Goal: Transaction & Acquisition: Download file/media

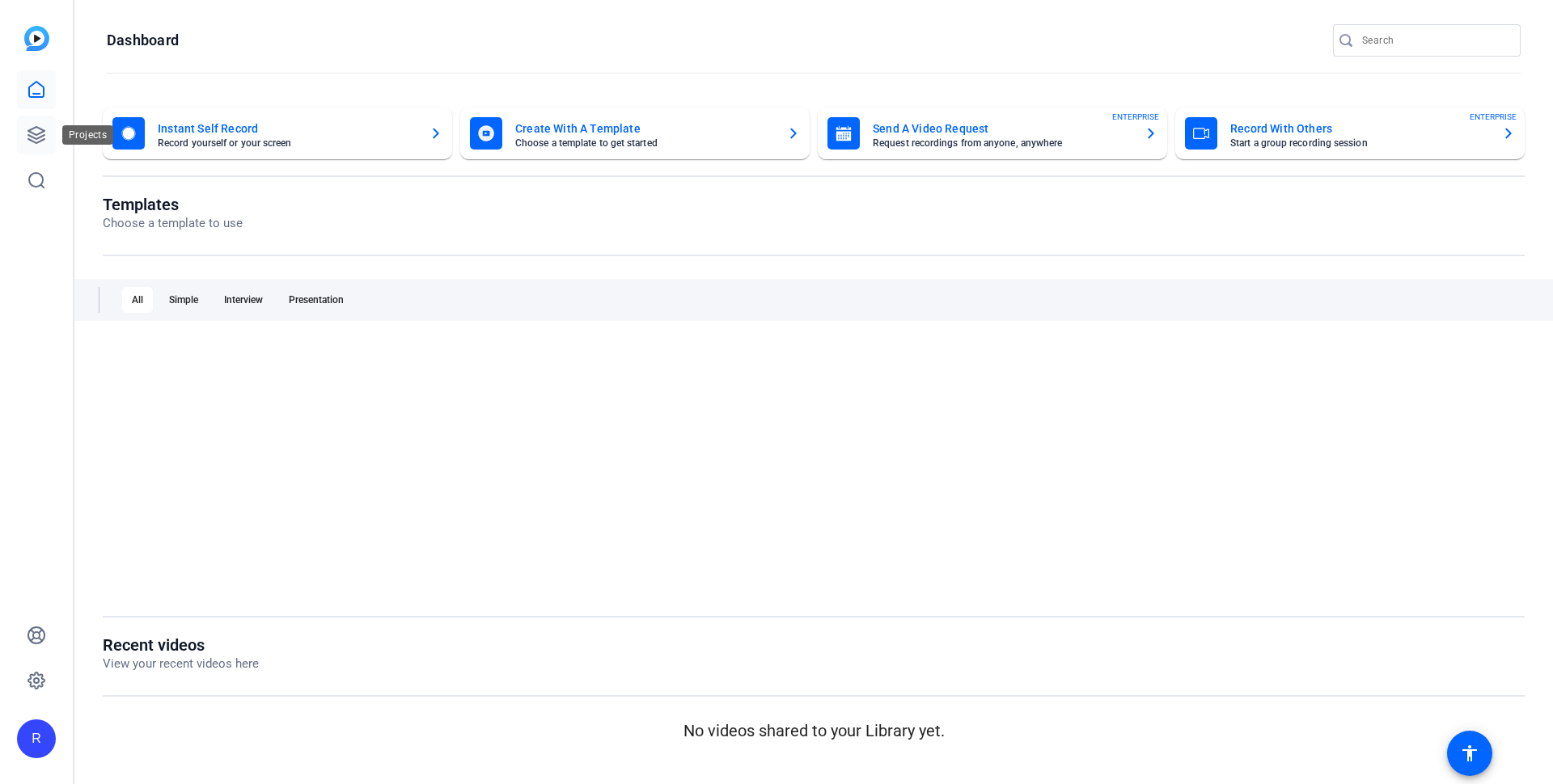
click at [35, 139] on icon at bounding box center [36, 135] width 17 height 17
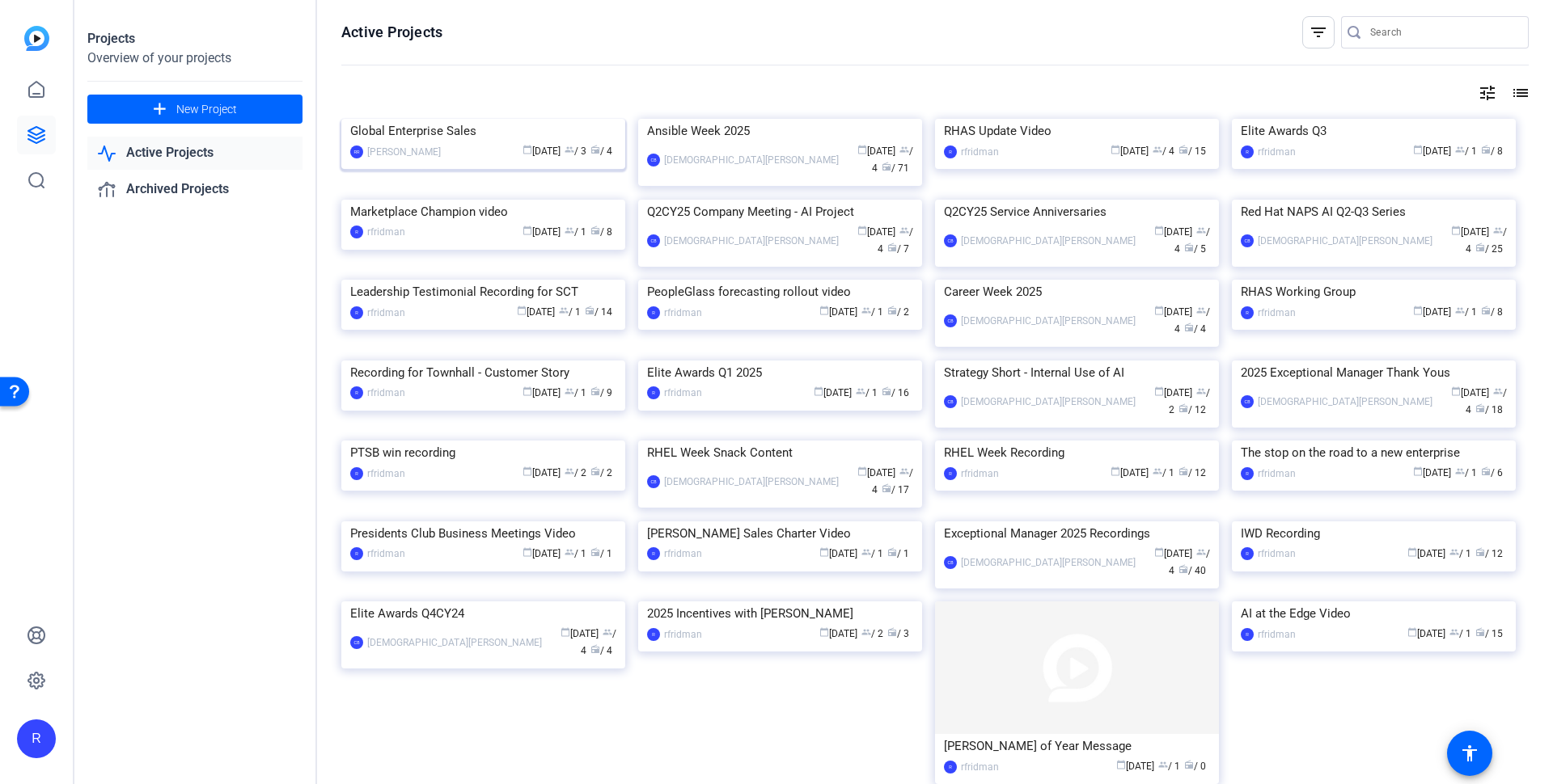
click at [441, 144] on div "Global Enterprise Sales" at bounding box center [483, 131] width 266 height 24
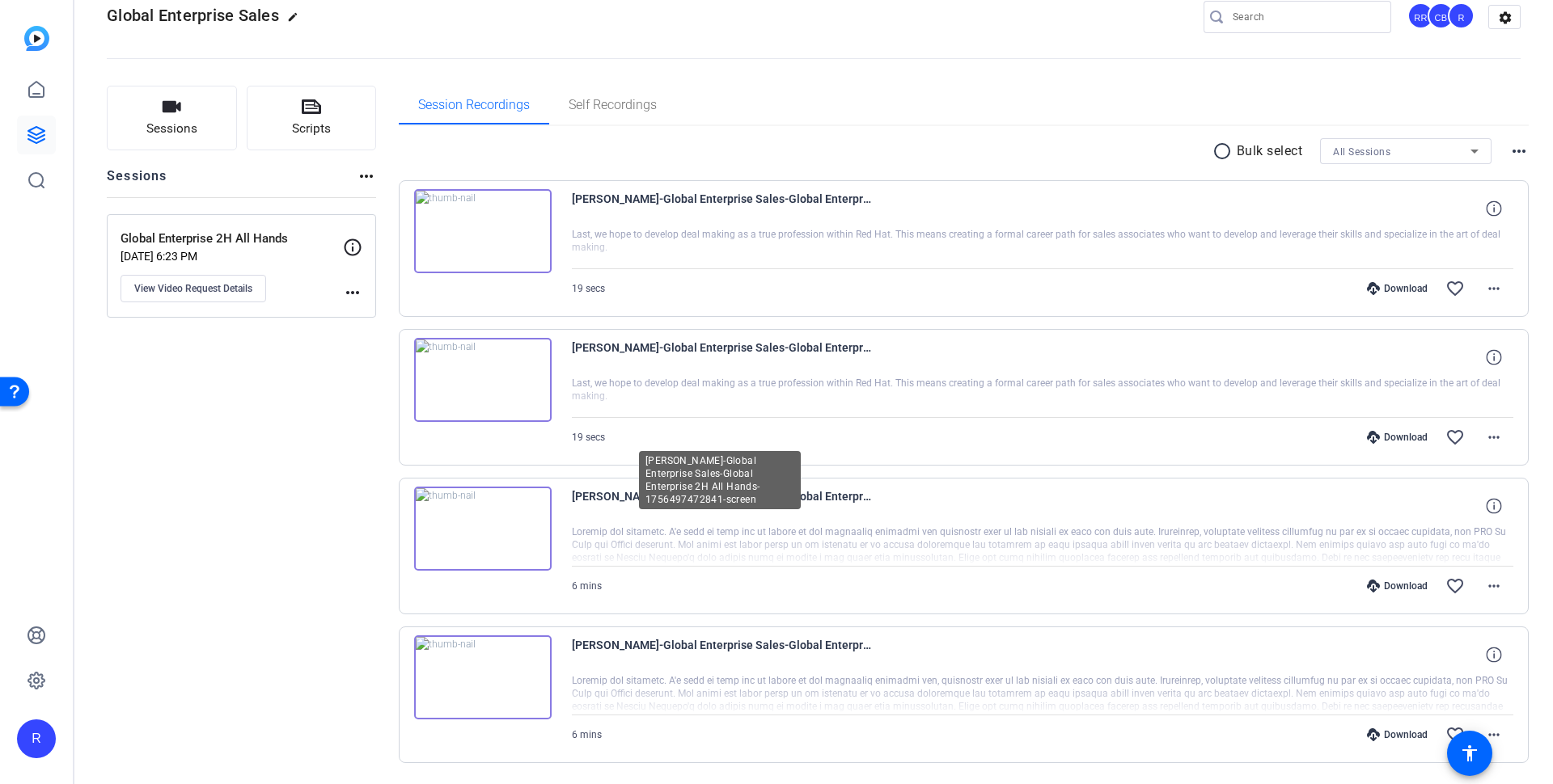
scroll to position [77, 0]
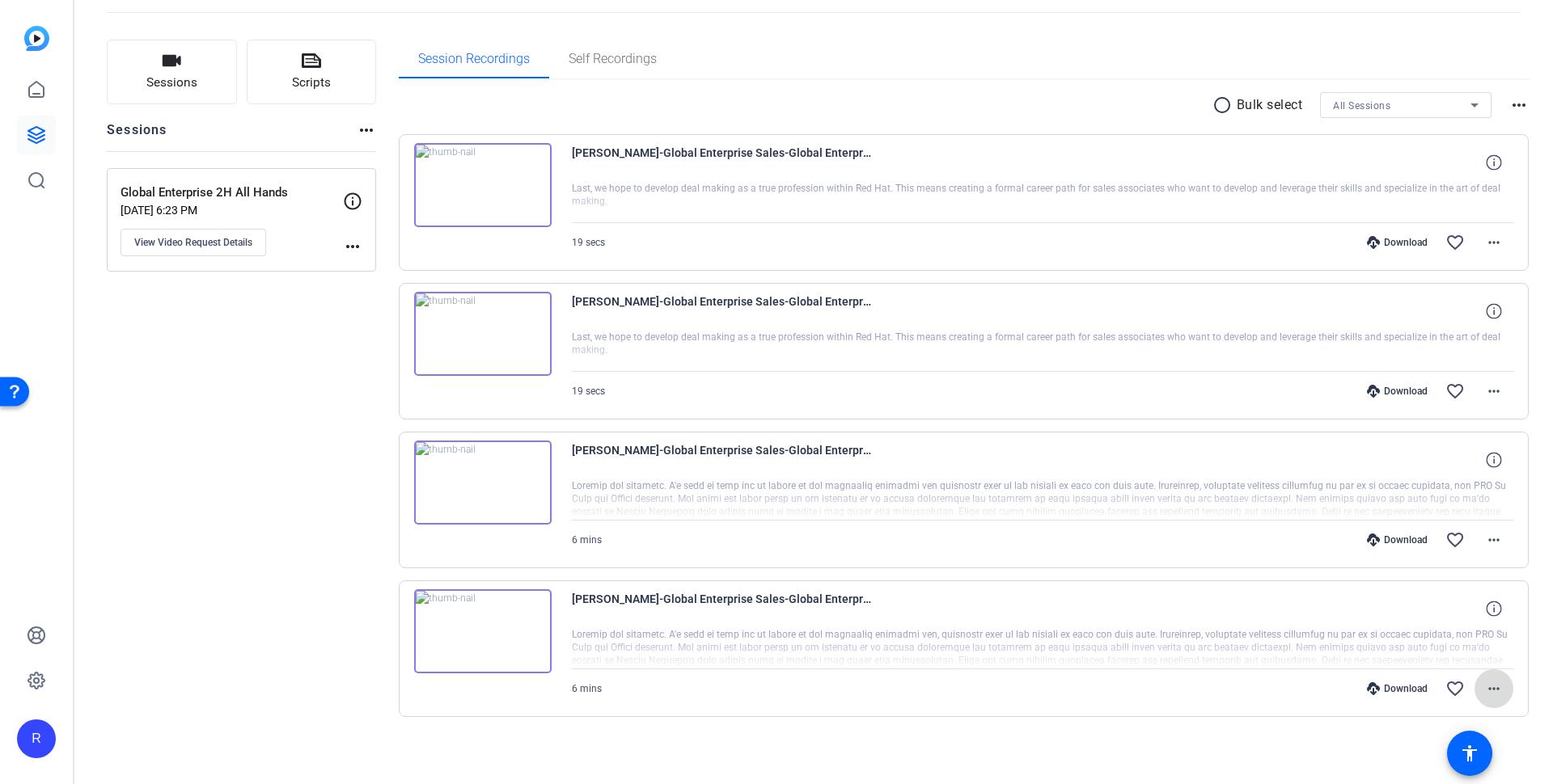
click at [1487, 680] on mat-icon "more_horiz" at bounding box center [1493, 689] width 20 height 20
click at [1464, 529] on span "Download MP4" at bounding box center [1442, 529] width 97 height 20
click at [1489, 543] on mat-icon "more_horiz" at bounding box center [1493, 540] width 20 height 20
click at [1462, 605] on span "Download MP4" at bounding box center [1442, 610] width 97 height 20
